Goal: Information Seeking & Learning: Learn about a topic

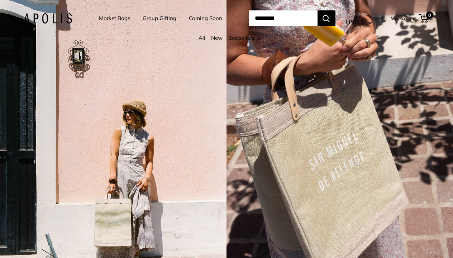
click at [241, 41] on link "Bestsellers" at bounding box center [241, 37] width 26 height 7
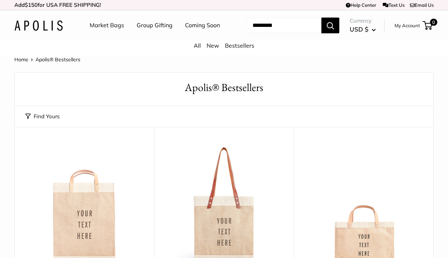
scroll to position [70, 0]
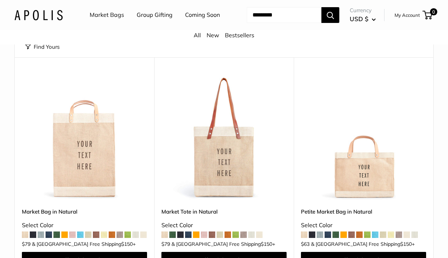
click at [0, 0] on img at bounding box center [0, 0] width 0 height 0
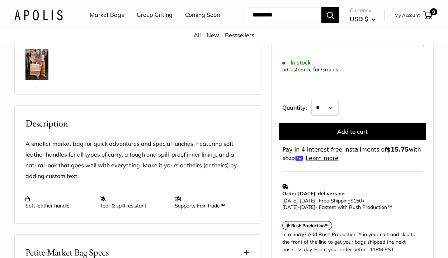
scroll to position [208, 0]
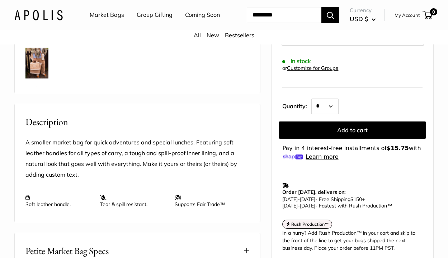
drag, startPoint x: 226, startPoint y: 232, endPoint x: 22, endPoint y: 219, distance: 204.7
click at [25, 218] on div "A smaller market bag for quick adventures and special lunches. Featuring soft l…" at bounding box center [137, 175] width 245 height 93
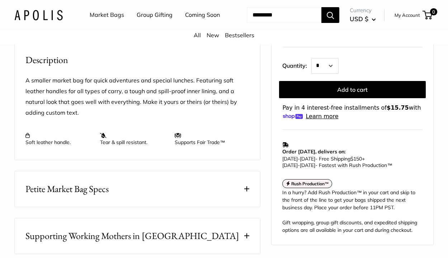
scroll to position [301, 0]
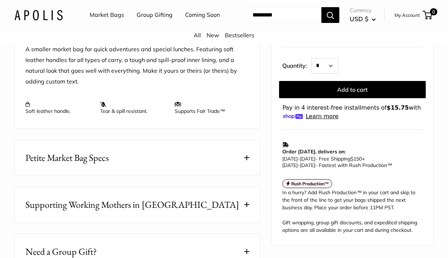
click at [150, 176] on button "Petite Market Bag Specs" at bounding box center [137, 157] width 245 height 35
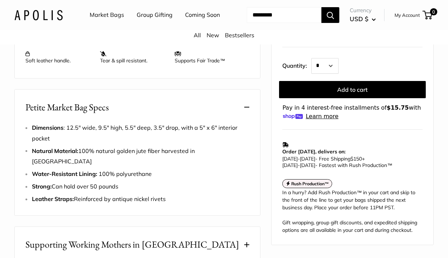
scroll to position [362, 0]
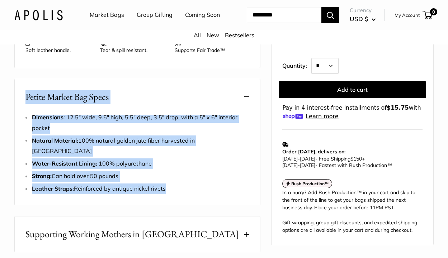
drag, startPoint x: 173, startPoint y: 197, endPoint x: 24, endPoint y: 118, distance: 169.1
click at [25, 113] on div "Petite Market Bag Specs Dimensions : 12.5" wide, 9.5" high, 5.5" deep, 3.5" dro…" at bounding box center [137, 142] width 246 height 126
copy div "Petite Market Bag Specs Dimensions : 12.5" wide, 9.5" high, 5.5" deep, 3.5" dro…"
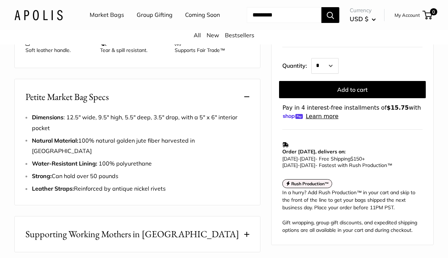
click at [82, 180] on li "Strong: Can hold over 50 pounds" at bounding box center [140, 176] width 217 height 11
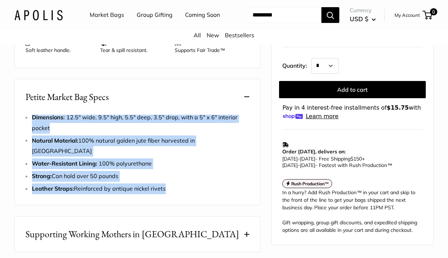
drag, startPoint x: 171, startPoint y: 193, endPoint x: 20, endPoint y: 131, distance: 163.1
click at [20, 131] on div "Petite Market Bag Specs Dimensions : 12.5" wide, 9.5" high, 5.5" deep, 3.5" dro…" at bounding box center [137, 142] width 246 height 126
copy div "Dimensions : 12.5" wide, 9.5" high, 5.5" deep, 3.5" drop, with a 5" x 6" interi…"
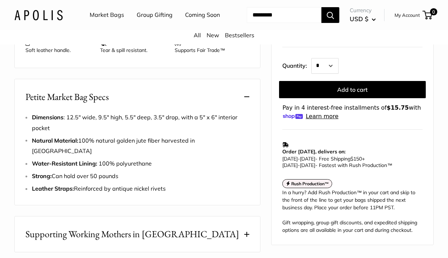
click at [166, 155] on ul "Dimensions : 12.5" wide, 9.5" high, 5.5" deep, 3.5" drop, with a 5" x 6" interi…" at bounding box center [140, 153] width 217 height 82
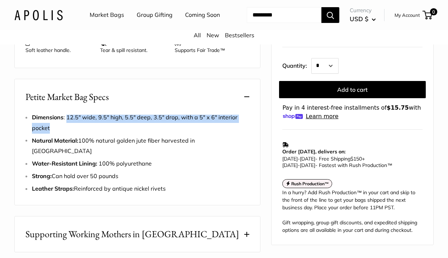
drag, startPoint x: 67, startPoint y: 136, endPoint x: 76, endPoint y: 146, distance: 14.0
click at [76, 134] on li "Dimensions : 12.5" wide, 9.5" high, 5.5" deep, 3.5" drop, with a 5" x 6" interi…" at bounding box center [140, 122] width 217 height 21
copy span "12.5" wide, 9.5" high, 5.5" deep, 3.5" drop, with a 5" x 6" interior pocket"
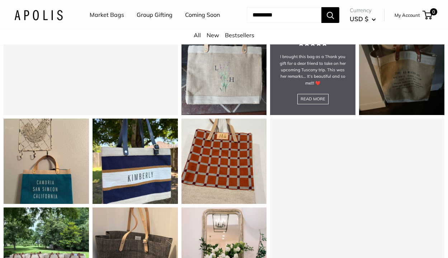
scroll to position [837, 0]
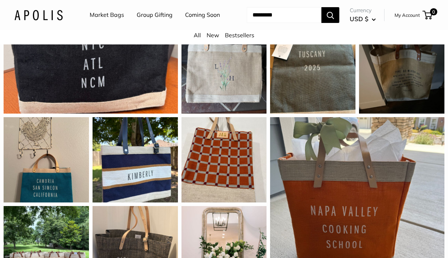
click at [110, 13] on link "Market Bags" at bounding box center [107, 15] width 34 height 11
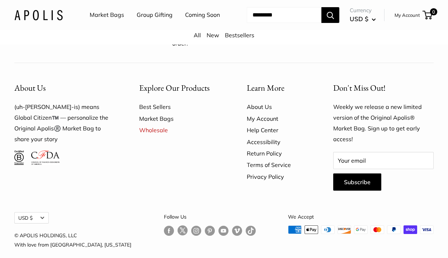
scroll to position [1559, 0]
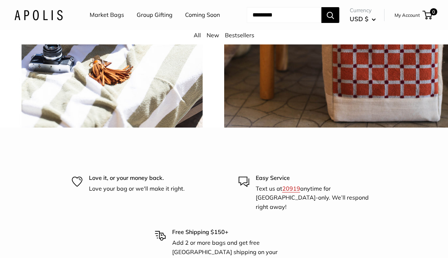
click at [110, 129] on img at bounding box center [112, 16] width 226 height 226
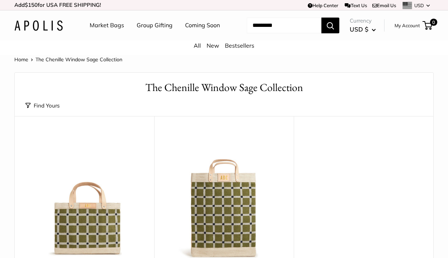
click at [113, 25] on link "Market Bags" at bounding box center [107, 25] width 34 height 11
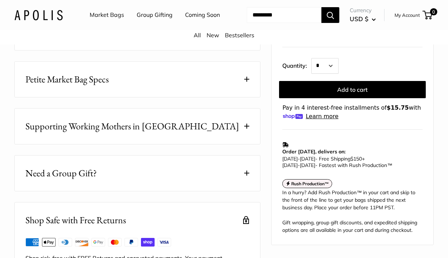
click at [122, 97] on button "Petite Market Bag Specs" at bounding box center [137, 79] width 245 height 35
